Goal: Information Seeking & Learning: Learn about a topic

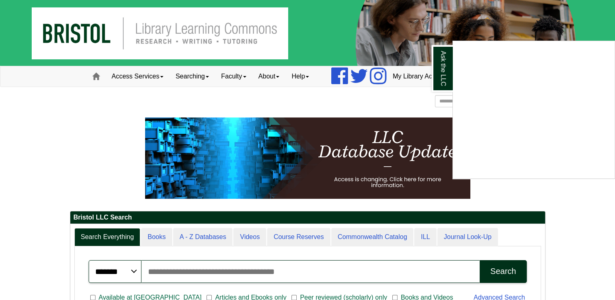
click at [301, 78] on div "Ask the LLC" at bounding box center [307, 150] width 615 height 300
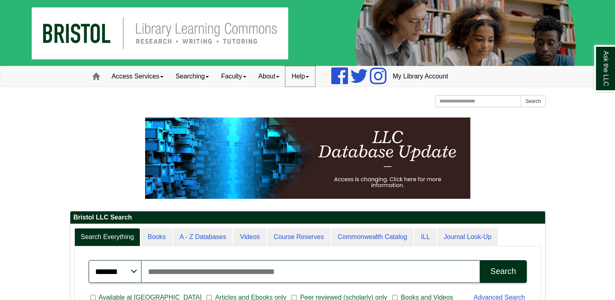
click at [304, 81] on link "Help" at bounding box center [300, 76] width 30 height 20
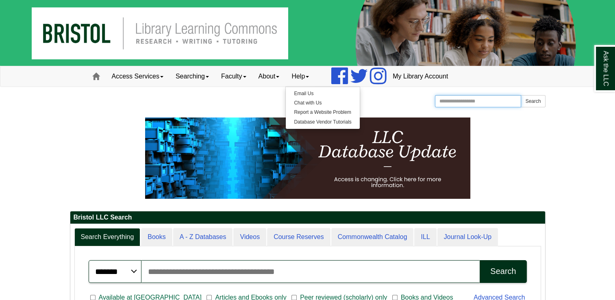
click at [491, 104] on input "Search the Website" at bounding box center [478, 101] width 87 height 12
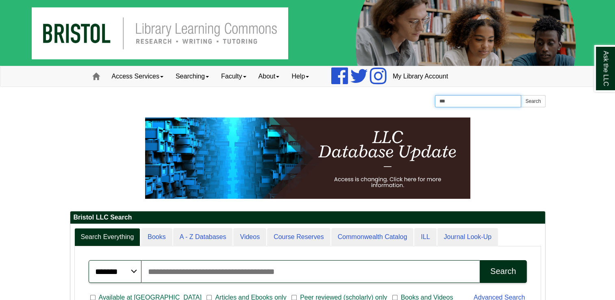
type input "********"
click at [529, 106] on button "Search" at bounding box center [533, 101] width 24 height 12
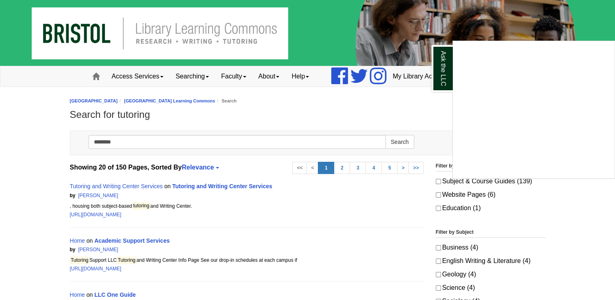
click at [202, 185] on div "Ask the LLC" at bounding box center [307, 150] width 615 height 300
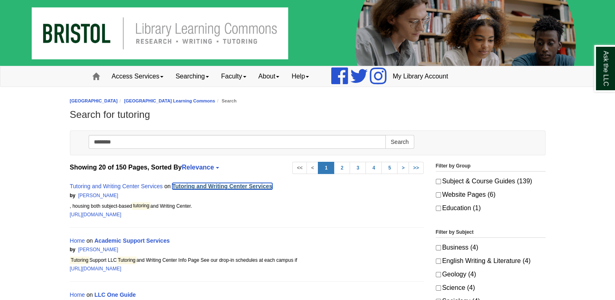
click at [202, 185] on link "Tutoring and Writing Center Services" at bounding box center [222, 186] width 100 height 7
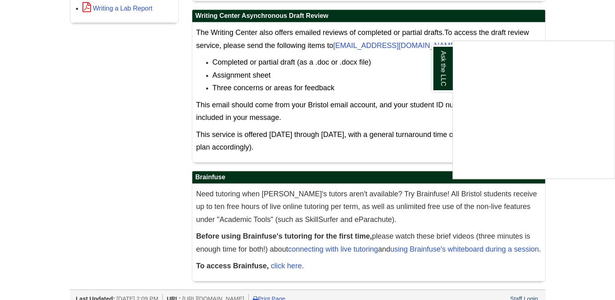
scroll to position [457, 0]
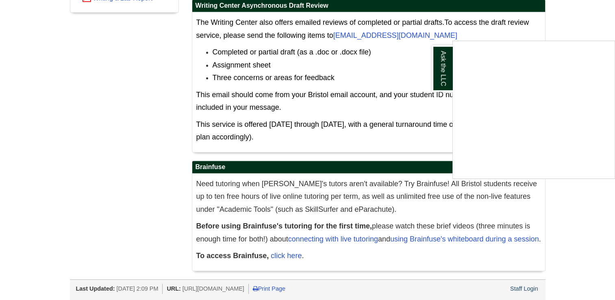
click at [284, 258] on div "Ask the LLC" at bounding box center [307, 150] width 615 height 300
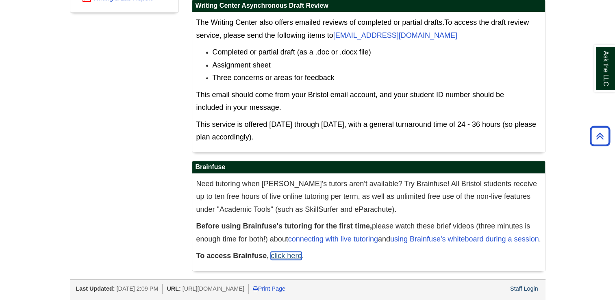
click at [284, 258] on link "click here" at bounding box center [286, 256] width 31 height 8
